Goal: Register for event/course

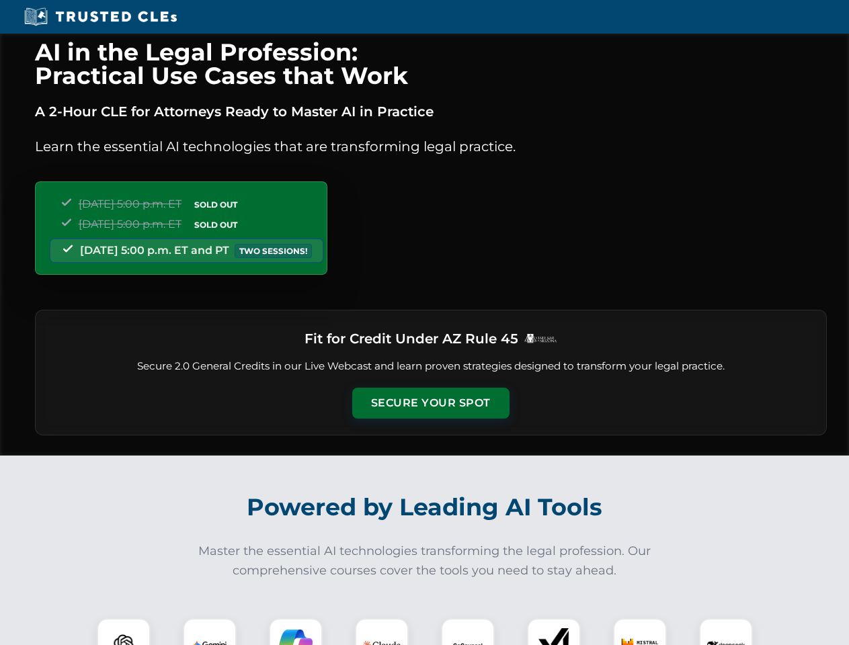
click at [430, 403] on button "Secure Your Spot" at bounding box center [430, 403] width 157 height 31
click at [124, 632] on img at bounding box center [123, 645] width 39 height 39
